Goal: Register for event/course

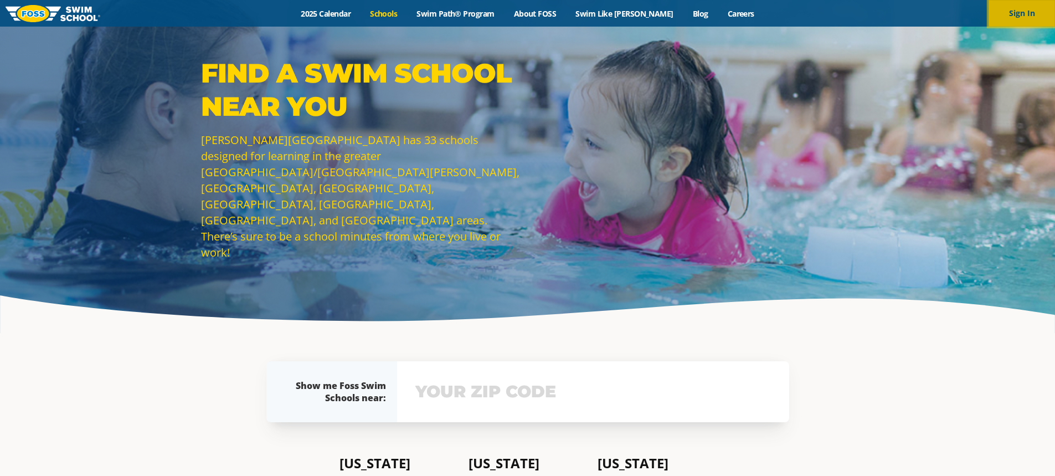
click at [1013, 18] on button "Sign In" at bounding box center [1021, 13] width 66 height 27
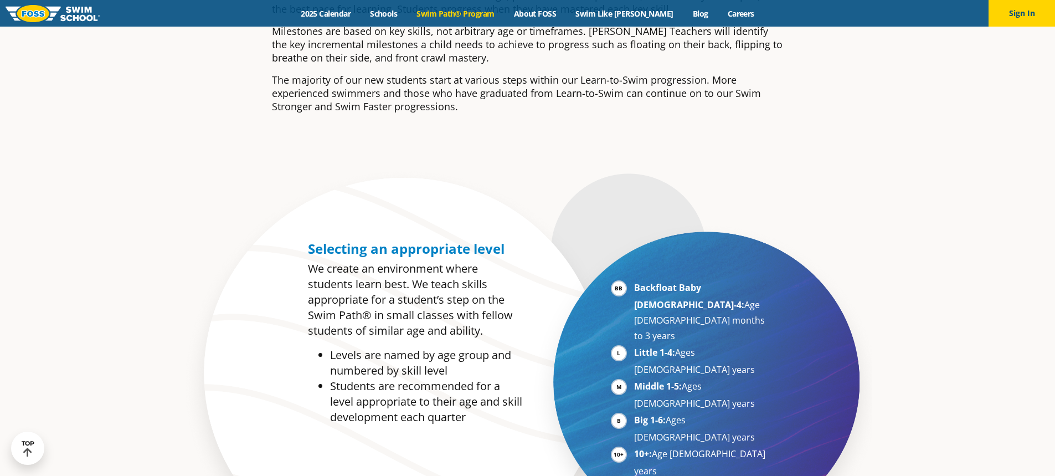
scroll to position [498, 0]
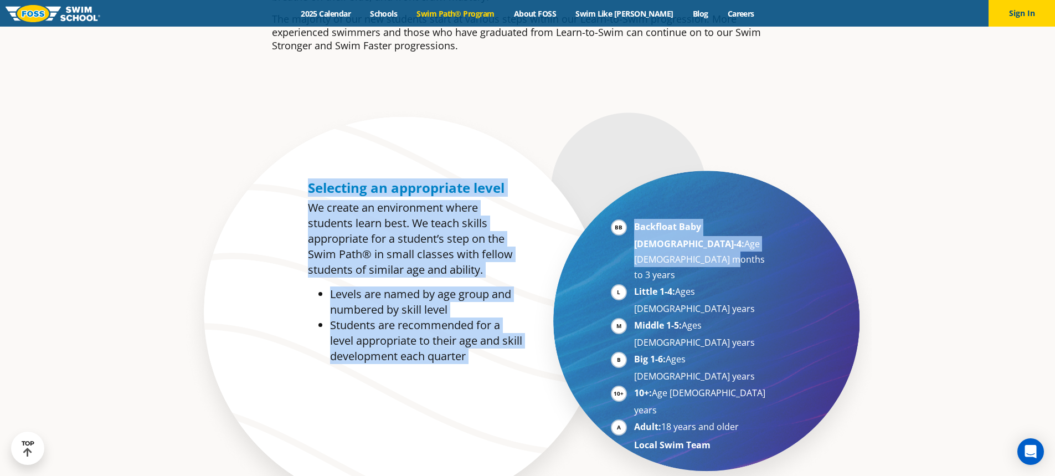
drag, startPoint x: 701, startPoint y: 245, endPoint x: 186, endPoint y: 152, distance: 523.2
click at [186, 152] on section "Selecting an appropriate level We create an environment where students learn be…" at bounding box center [527, 323] width 1055 height 437
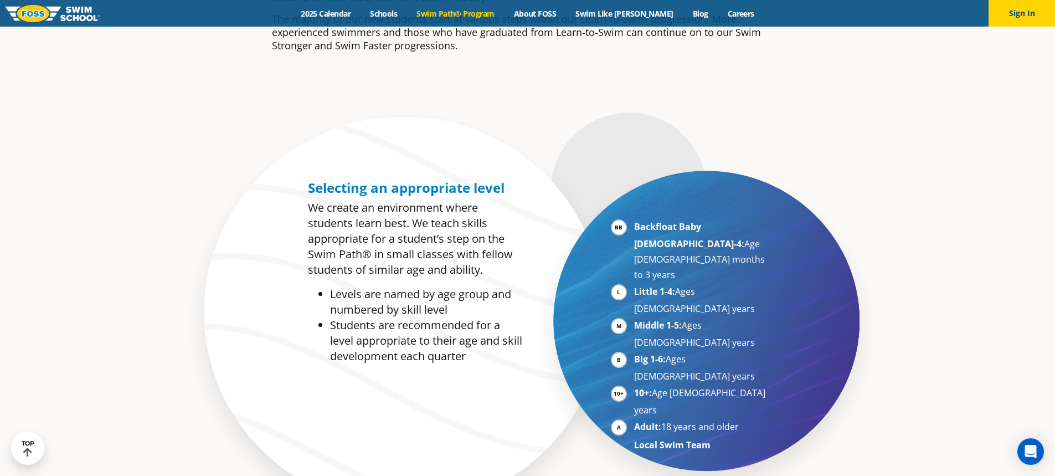
click at [835, 315] on section "Selecting an appropriate level We create an environment where students learn be…" at bounding box center [527, 323] width 1055 height 437
drag, startPoint x: 714, startPoint y: 237, endPoint x: 588, endPoint y: 216, distance: 127.9
click at [588, 216] on div "Backfloat Baby 1-4: Age 6 months to 3 years Little 1-4: Ages 3-5 years Middle 1…" at bounding box center [661, 320] width 267 height 292
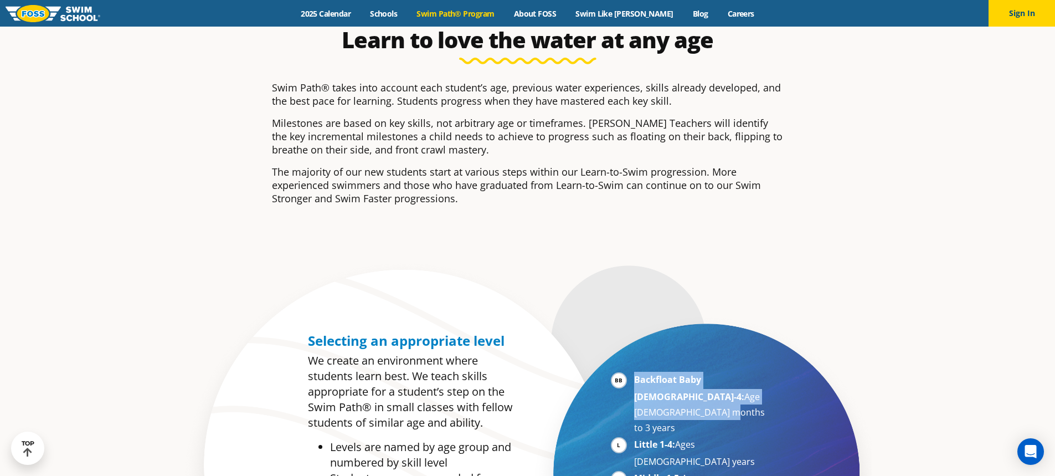
scroll to position [166, 0]
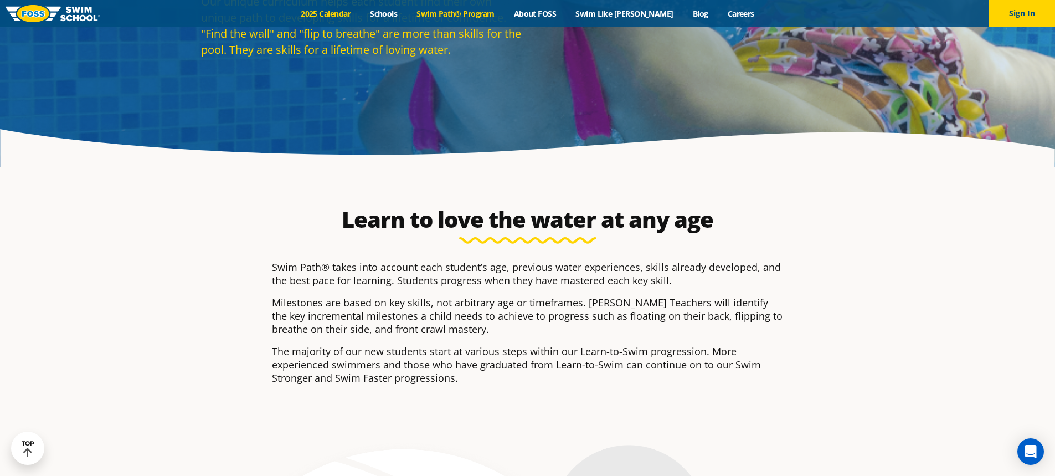
click at [349, 8] on link "2025 Calendar" at bounding box center [325, 13] width 69 height 11
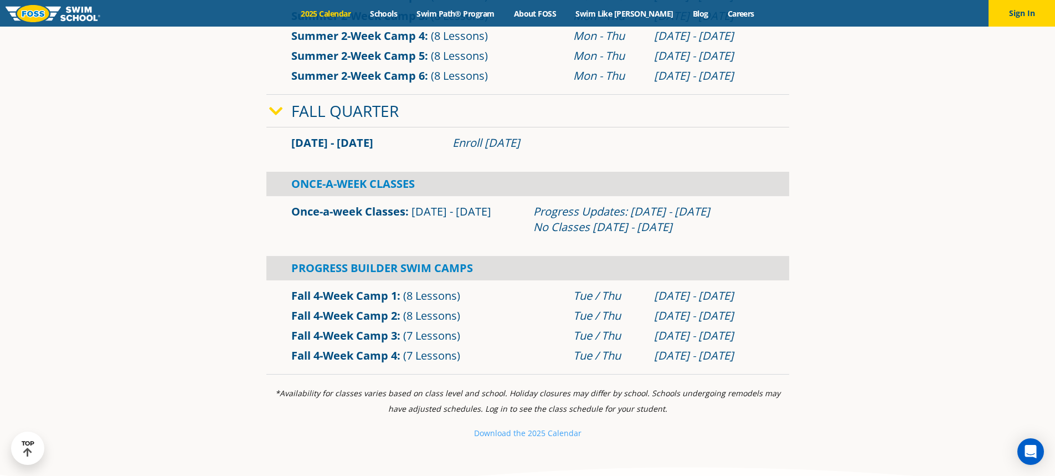
scroll to position [720, 0]
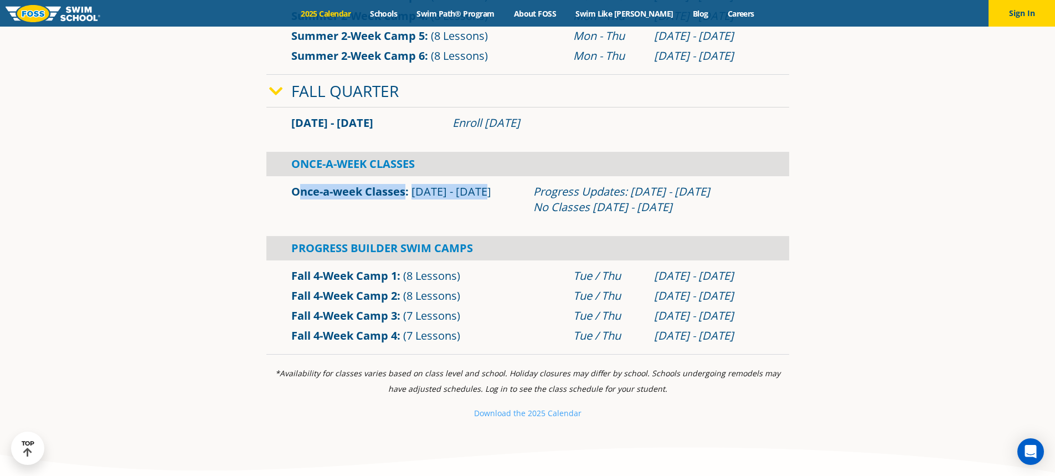
drag, startPoint x: 506, startPoint y: 190, endPoint x: 381, endPoint y: 195, distance: 125.2
click at [303, 195] on div "Once-a-week Classes Sep 2 - Dec 22" at bounding box center [407, 199] width 242 height 31
drag, startPoint x: 570, startPoint y: 206, endPoint x: 267, endPoint y: 188, distance: 302.8
click at [268, 188] on div "Once-a-week Classes Sep 2 - Dec 22 Progress Updates: Nov 4 - Nov 10 No Classes …" at bounding box center [527, 199] width 523 height 35
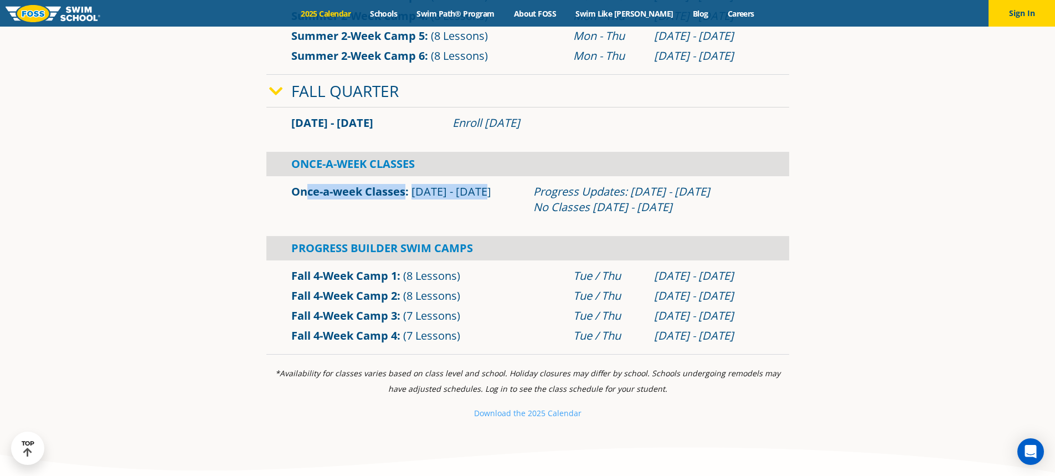
click at [301, 189] on link "Once-a-week Classes" at bounding box center [348, 191] width 114 height 15
click at [359, 191] on link "Once-a-week Classes" at bounding box center [348, 191] width 114 height 15
